Goal: Information Seeking & Learning: Compare options

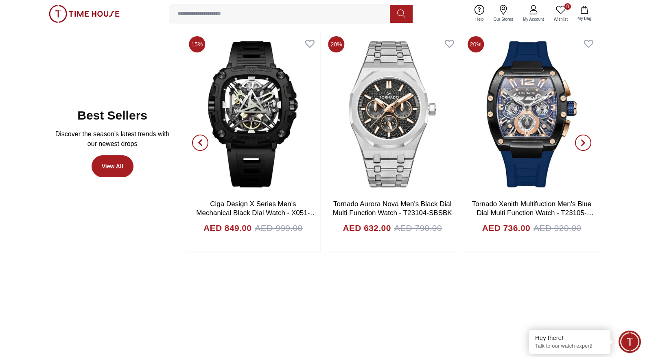
scroll to position [289, 0]
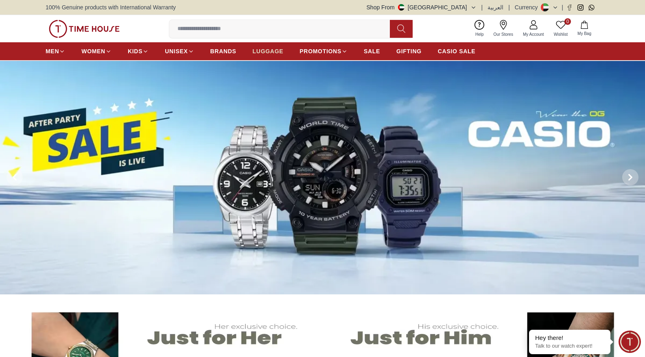
click at [269, 50] on span "LUGGAGE" at bounding box center [268, 51] width 31 height 8
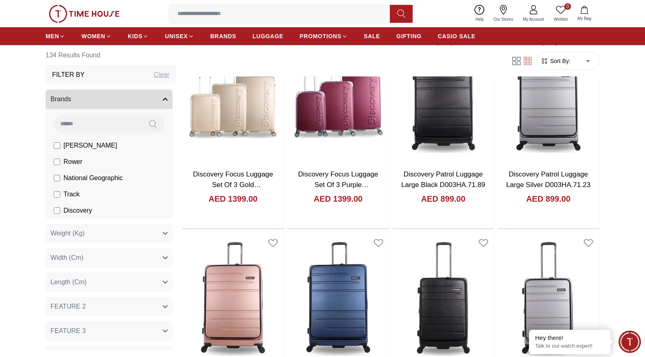
scroll to position [1525, 0]
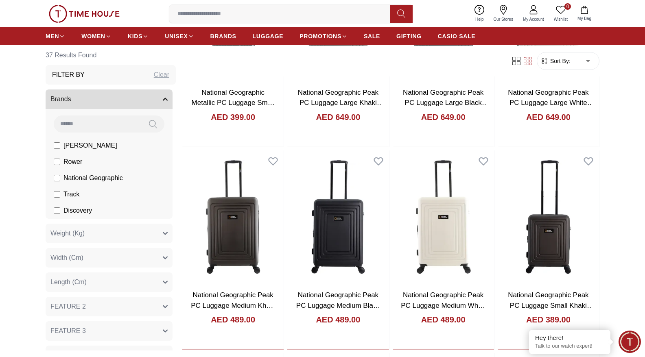
scroll to position [593, 0]
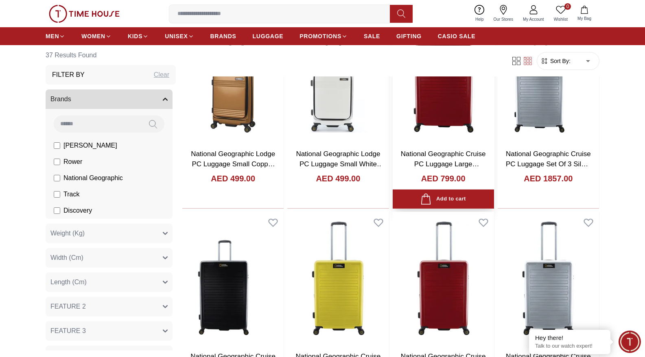
scroll to position [1324, 0]
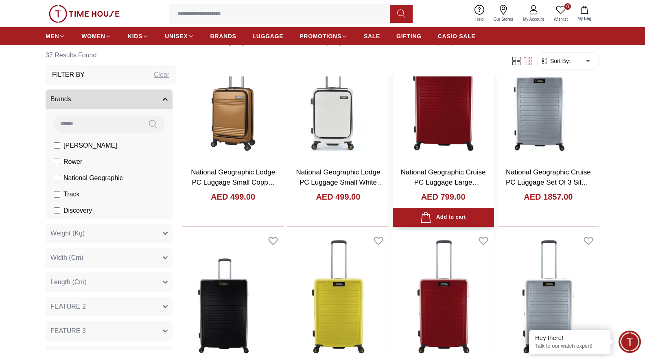
click at [443, 154] on img at bounding box center [443, 94] width 101 height 134
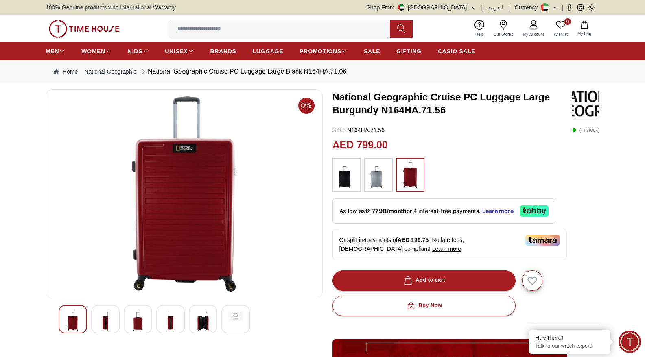
click at [352, 184] on img at bounding box center [347, 175] width 20 height 26
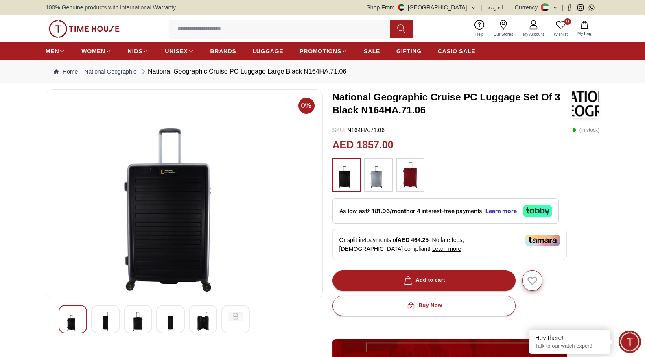
click at [379, 179] on img at bounding box center [378, 175] width 20 height 26
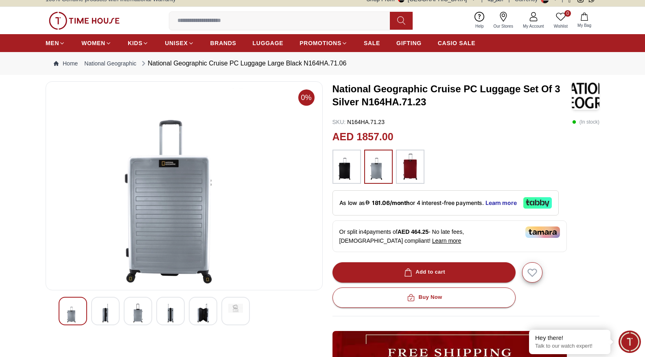
scroll to position [8, 0]
click at [405, 171] on img at bounding box center [410, 167] width 20 height 26
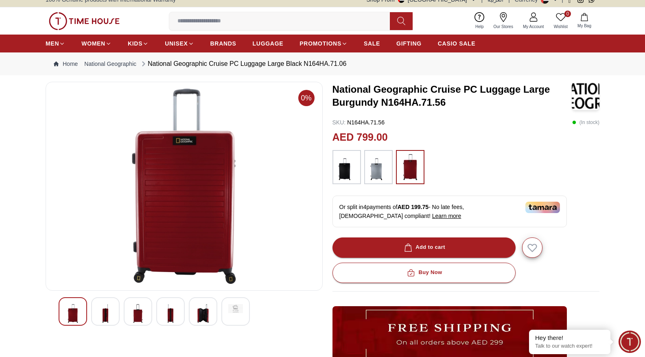
click at [372, 166] on img at bounding box center [378, 167] width 20 height 26
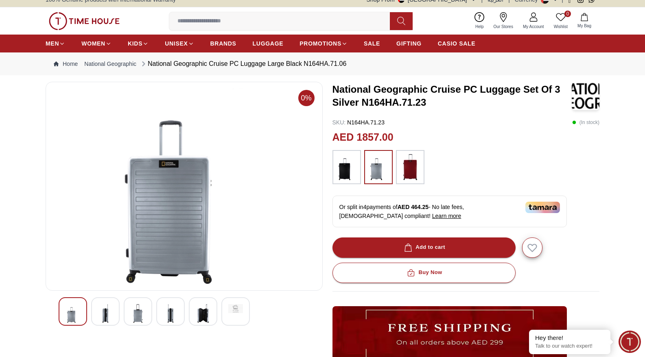
click at [348, 173] on img at bounding box center [347, 167] width 20 height 26
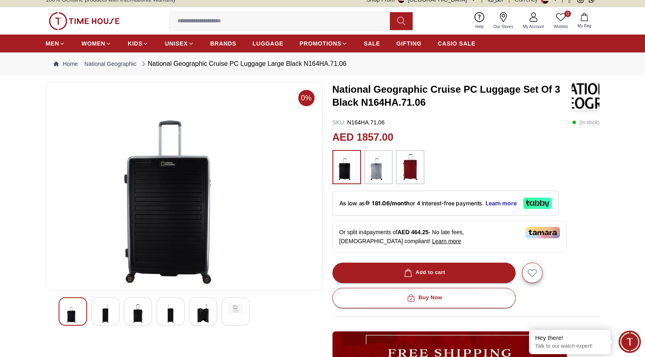
click at [408, 176] on img at bounding box center [410, 167] width 20 height 26
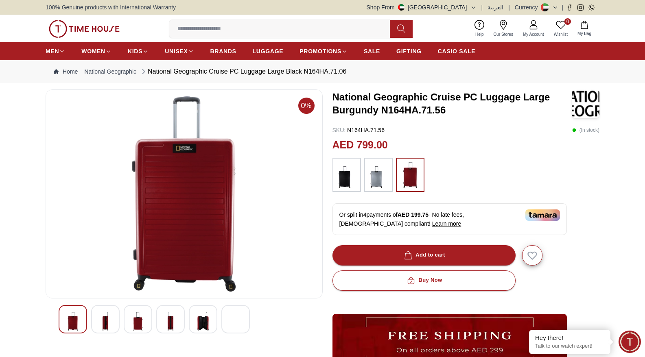
scroll to position [8, 0]
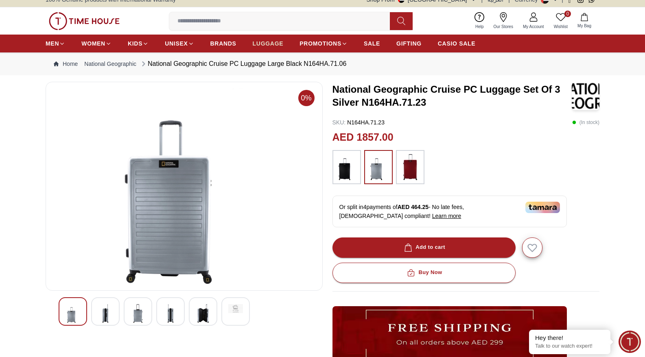
click at [271, 49] on link "LUGGAGE" at bounding box center [268, 43] width 31 height 15
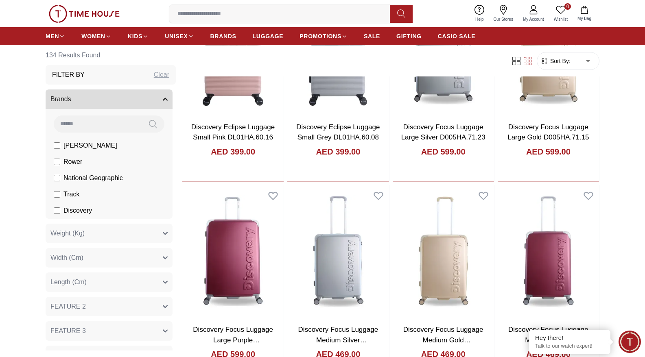
scroll to position [964, 0]
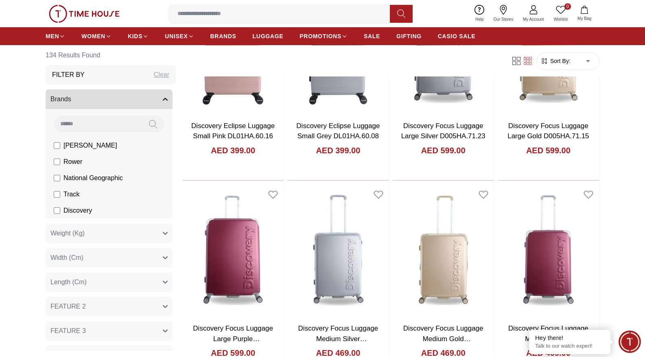
click at [53, 179] on li "National Geographic" at bounding box center [111, 178] width 124 height 16
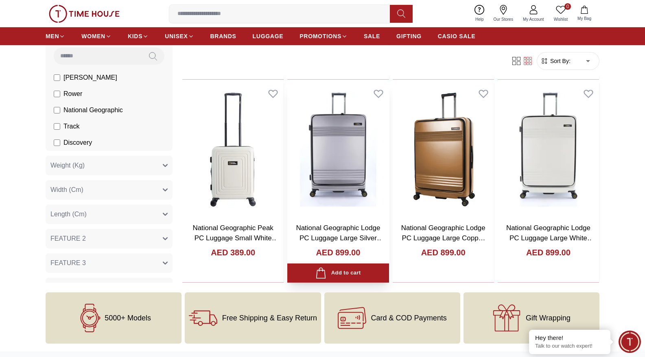
scroll to position [859, 0]
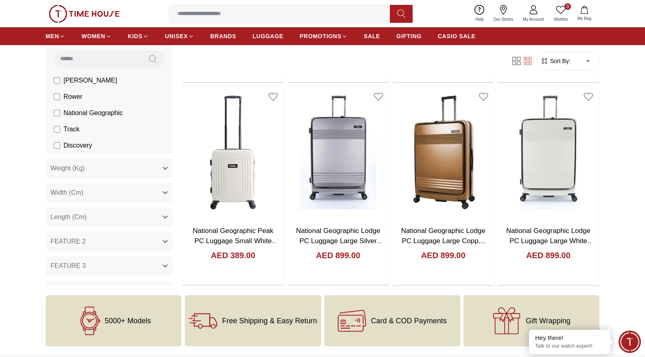
scroll to position [817, 0]
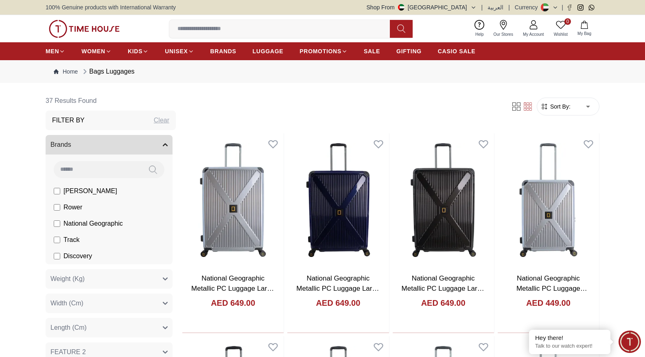
scroll to position [350, 0]
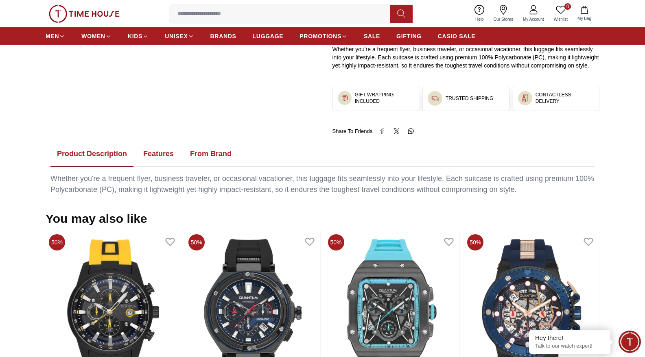
scroll to position [8, 0]
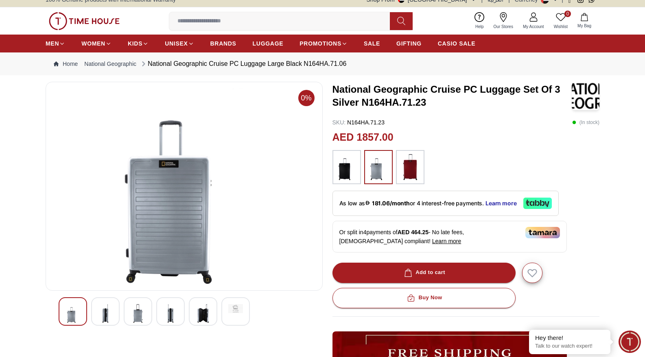
click at [411, 167] on img at bounding box center [410, 167] width 20 height 26
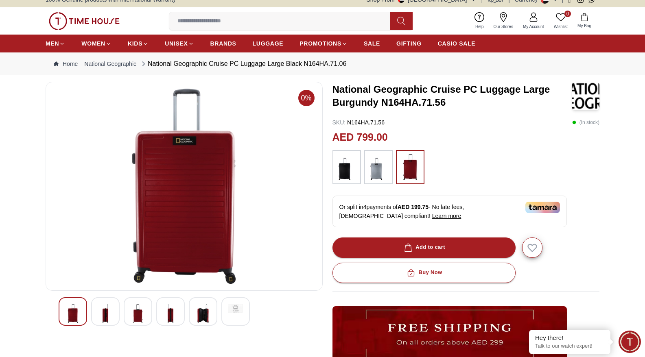
click at [369, 175] on img at bounding box center [378, 167] width 20 height 26
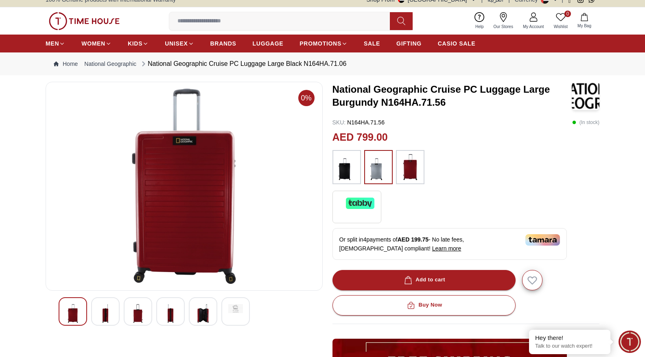
click at [356, 177] on img at bounding box center [347, 167] width 20 height 26
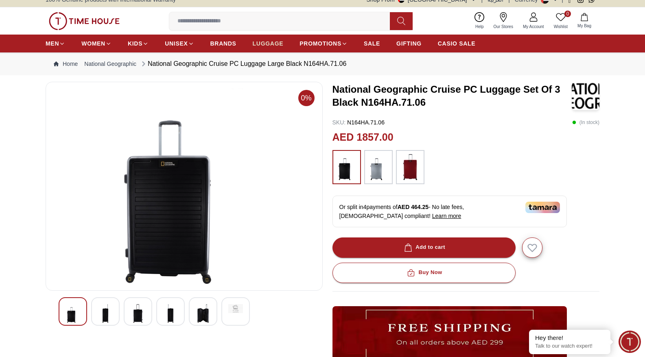
click at [276, 44] on span "LUGGAGE" at bounding box center [268, 43] width 31 height 8
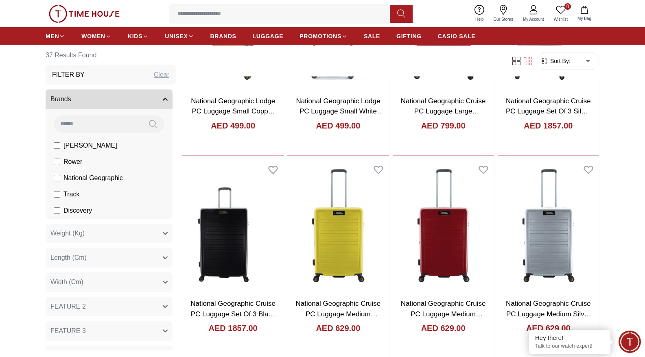
scroll to position [1395, 0]
click at [429, 229] on img at bounding box center [443, 227] width 101 height 134
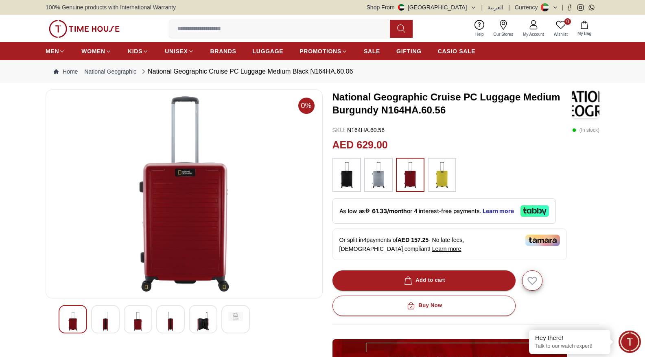
click at [588, 103] on img at bounding box center [586, 104] width 28 height 28
